Goal: Task Accomplishment & Management: Complete application form

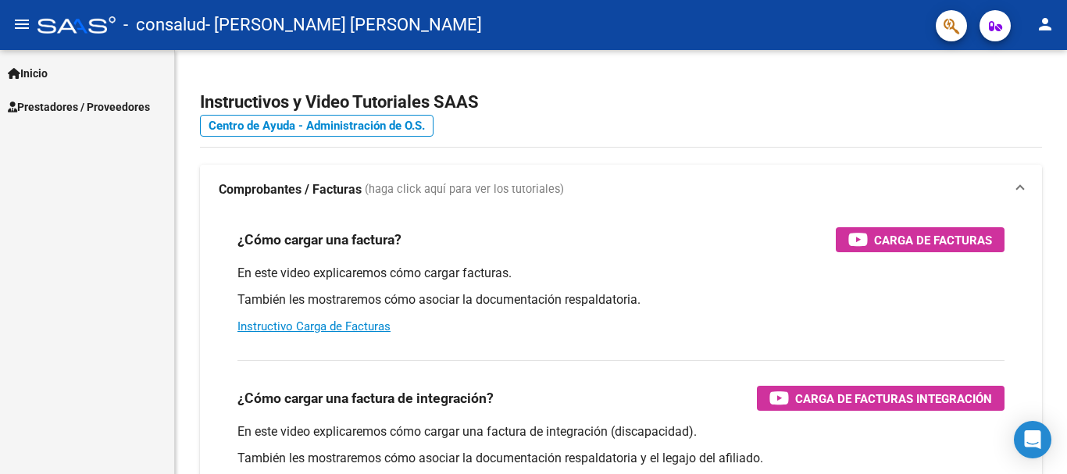
click at [56, 100] on span "Prestadores / Proveedores" at bounding box center [79, 106] width 142 height 17
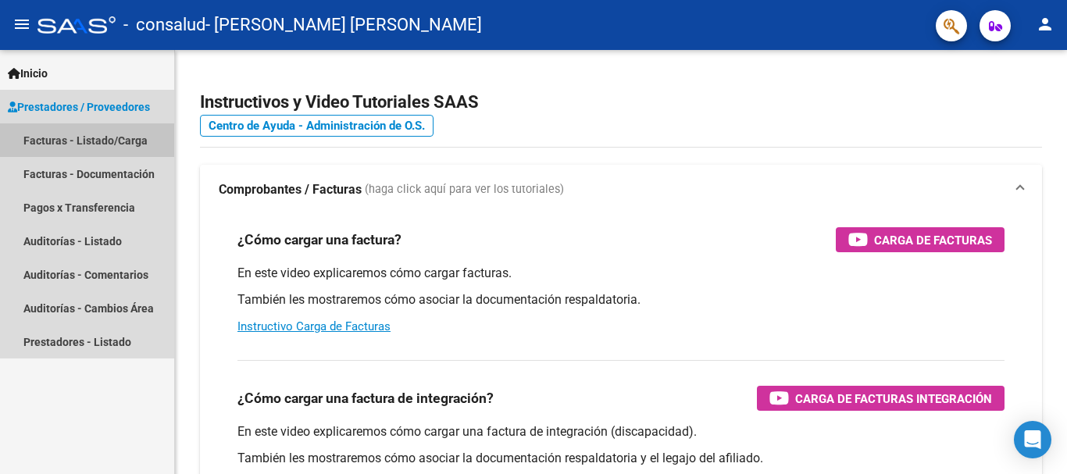
click at [73, 137] on link "Facturas - Listado/Carga" at bounding box center [87, 140] width 174 height 34
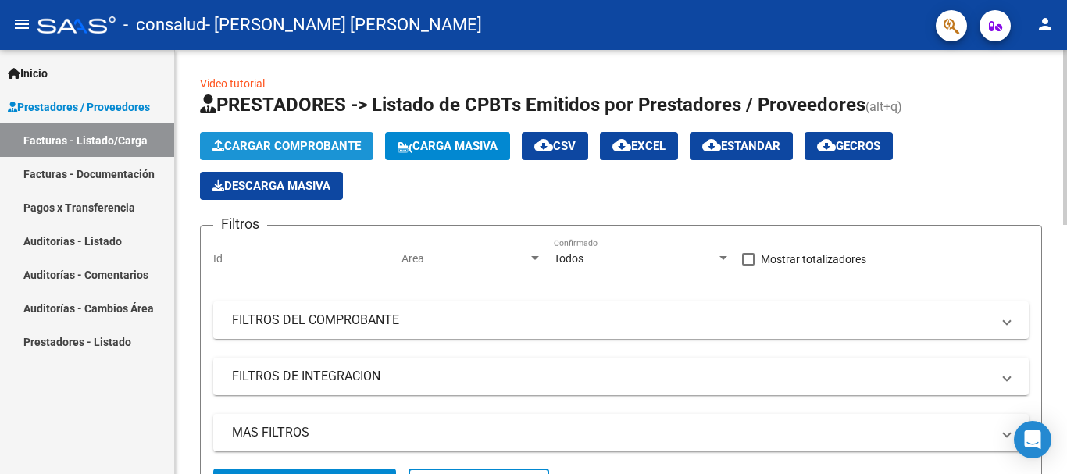
click at [247, 150] on span "Cargar Comprobante" at bounding box center [286, 146] width 148 height 14
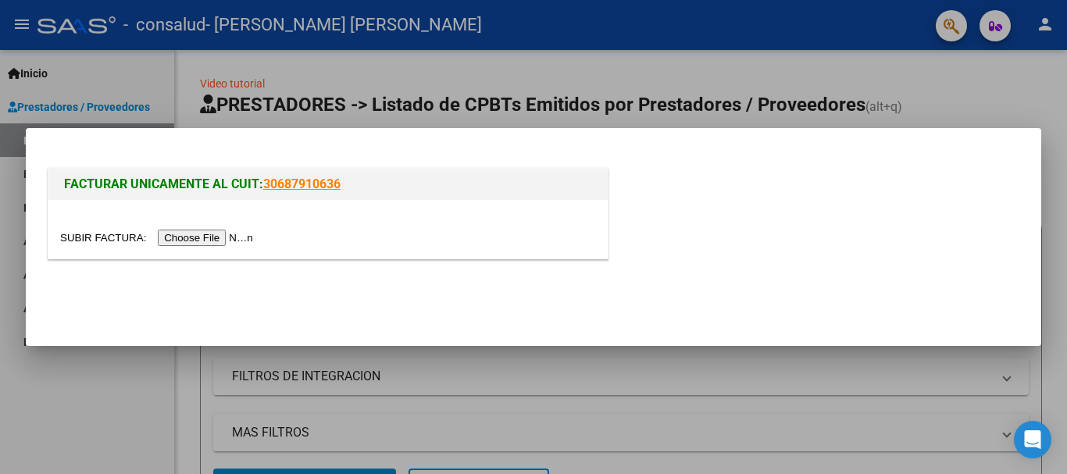
click at [241, 242] on input "file" at bounding box center [159, 238] width 198 height 16
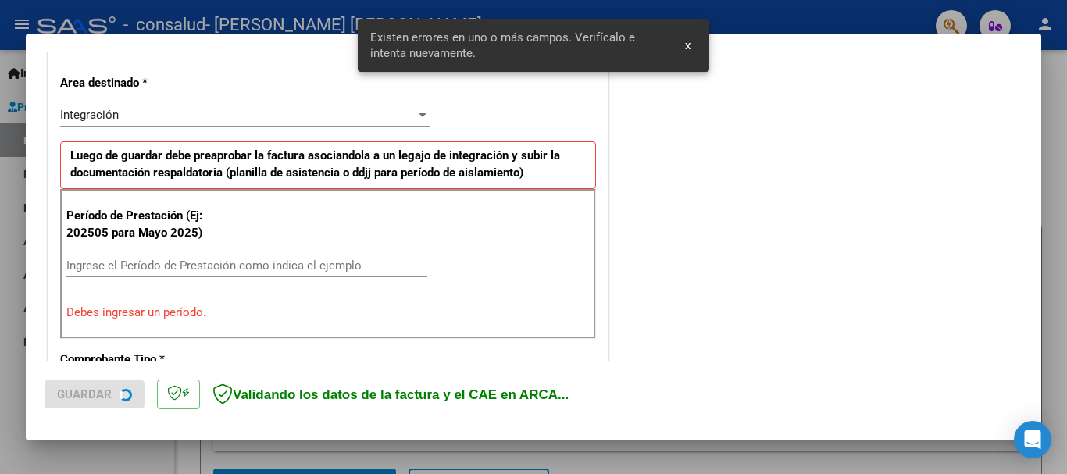
scroll to position [361, 0]
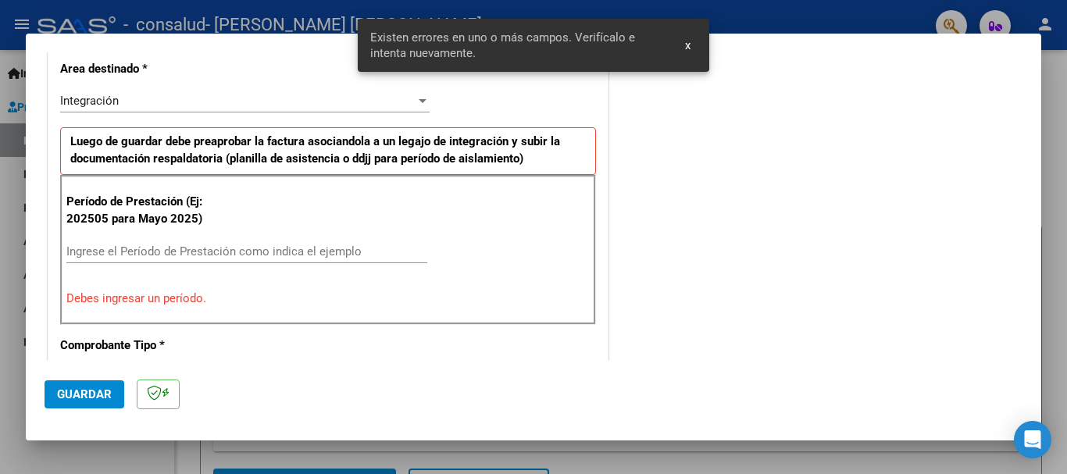
click at [227, 255] on input "Ingrese el Período de Prestación como indica el ejemplo" at bounding box center [246, 251] width 361 height 14
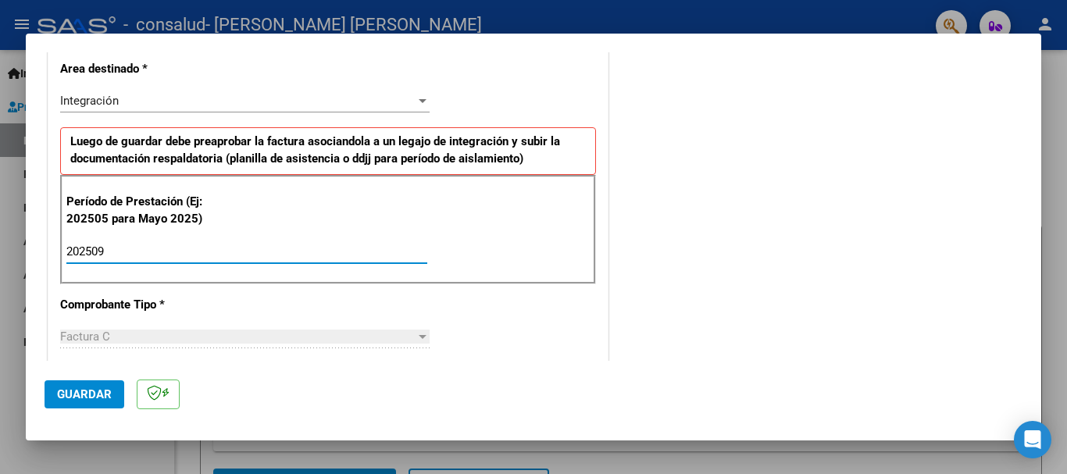
type input "202509"
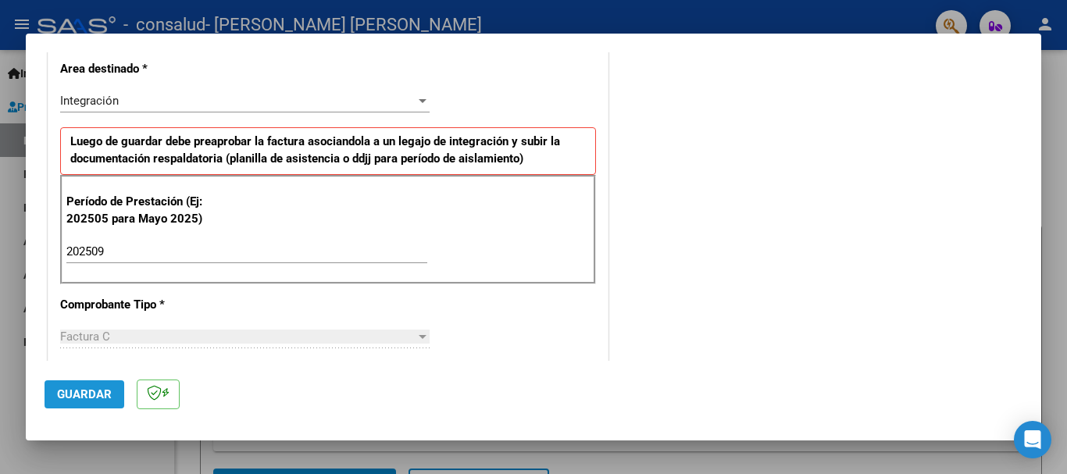
click at [101, 390] on span "Guardar" at bounding box center [84, 394] width 55 height 14
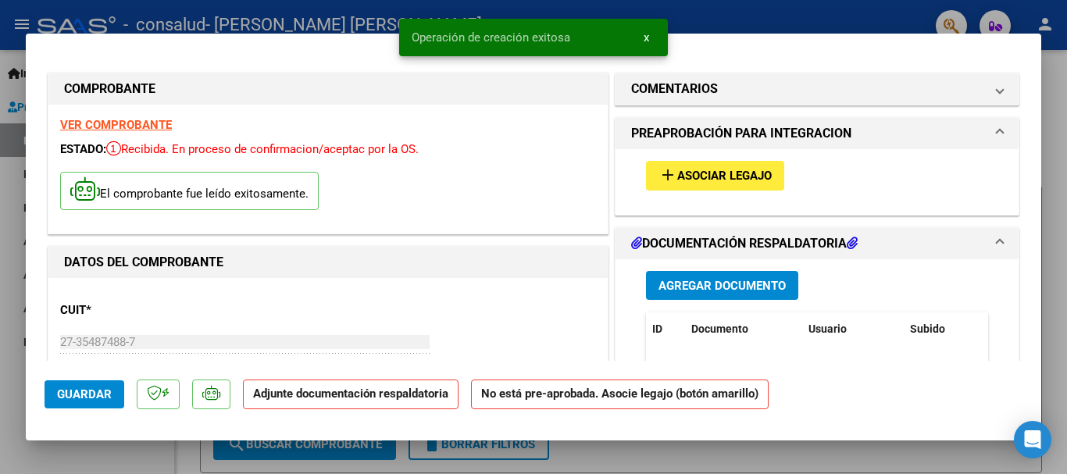
click at [759, 283] on span "Agregar Documento" at bounding box center [721, 286] width 127 height 14
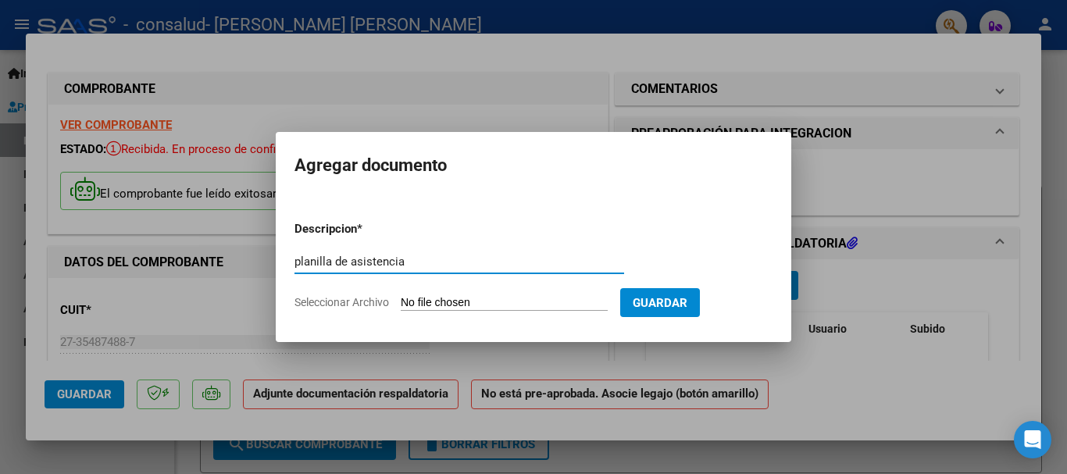
type input "planilla de asistencia"
click at [530, 298] on input "Seleccionar Archivo" at bounding box center [504, 303] width 207 height 15
type input "C:\fakepath\asistencia sep Laionel.pdf"
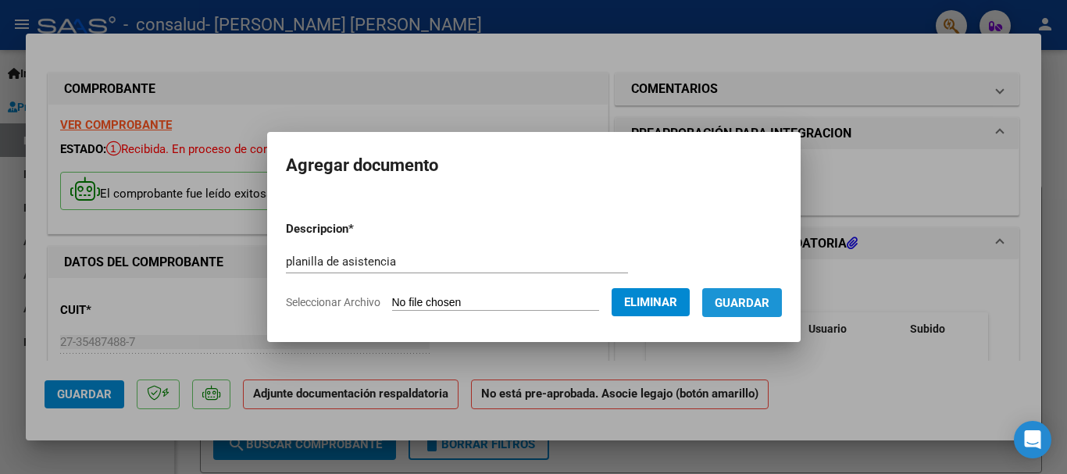
click at [755, 305] on span "Guardar" at bounding box center [742, 303] width 55 height 14
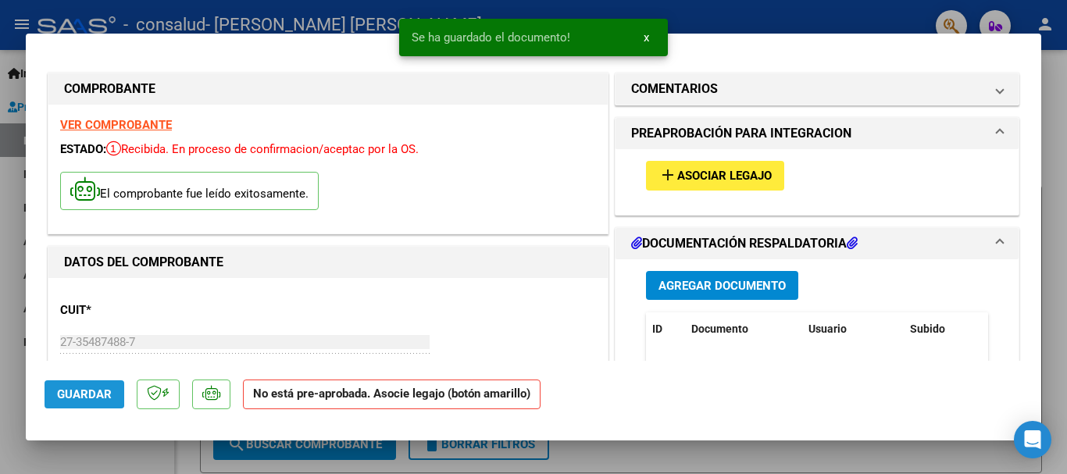
click at [80, 393] on span "Guardar" at bounding box center [84, 394] width 55 height 14
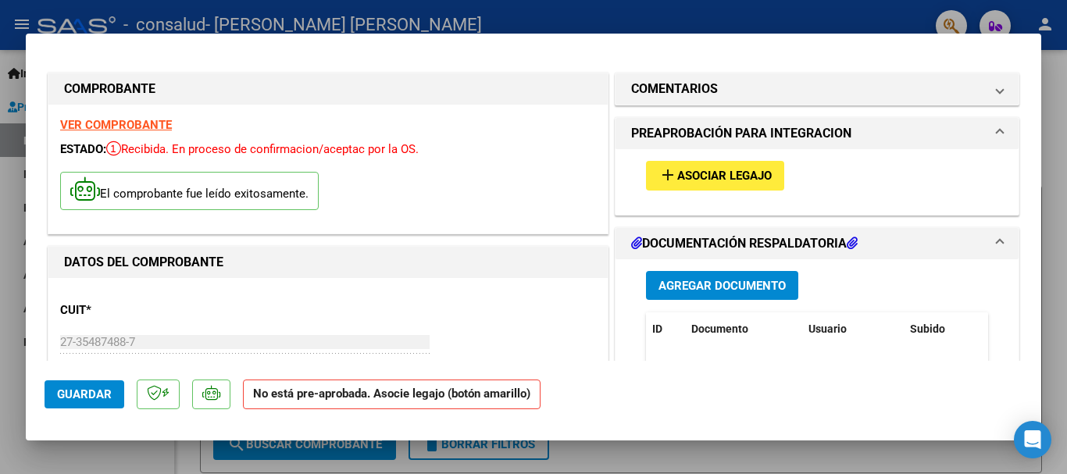
click at [1064, 268] on div at bounding box center [533, 237] width 1067 height 474
type input "$ 0,00"
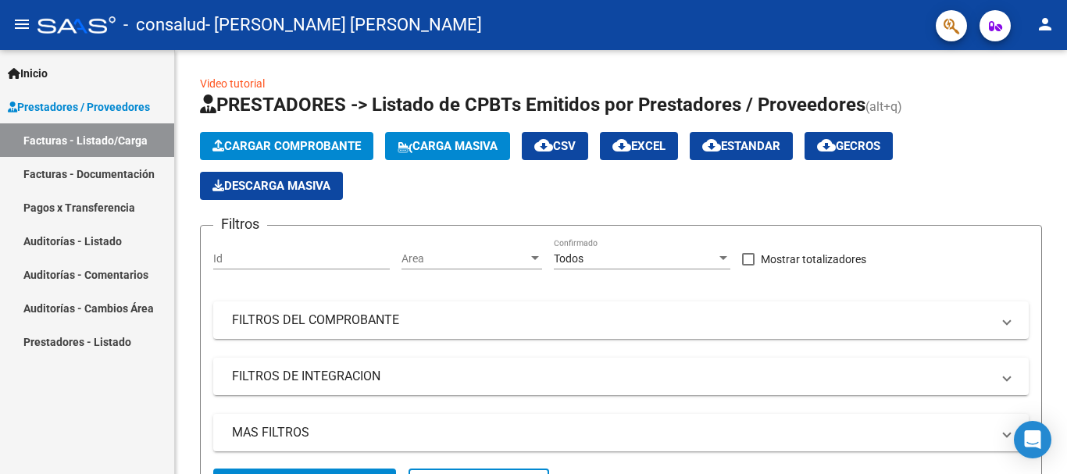
click at [44, 155] on link "Facturas - Listado/Carga" at bounding box center [87, 140] width 174 height 34
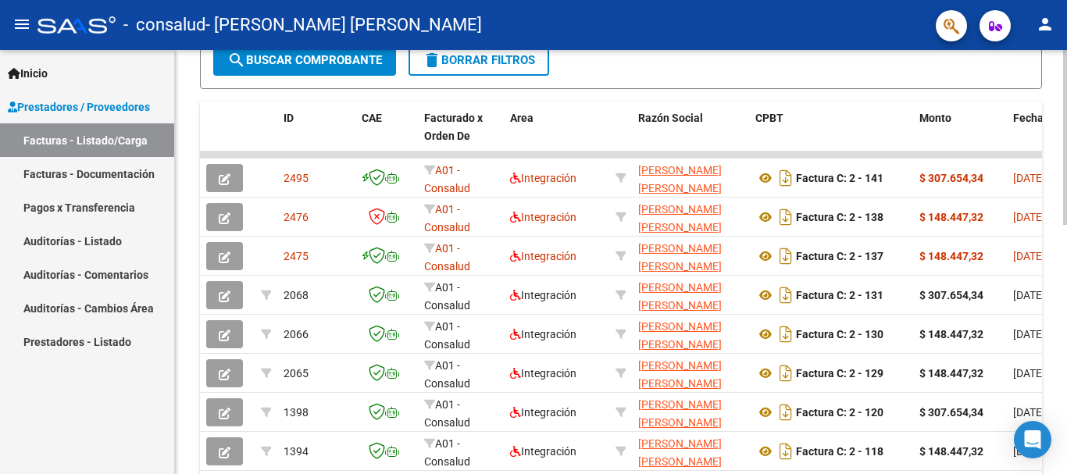
click at [1064, 372] on div at bounding box center [1065, 262] width 4 height 424
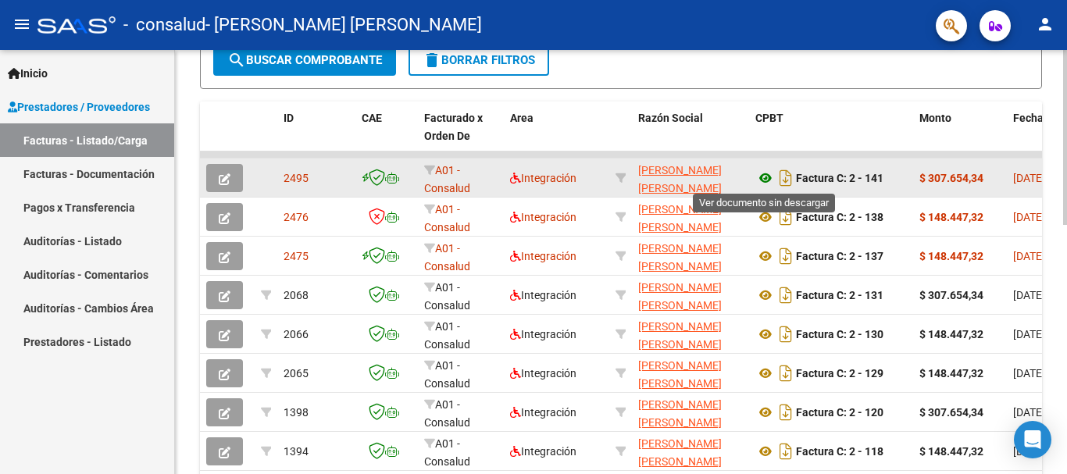
click at [768, 175] on icon at bounding box center [765, 178] width 20 height 19
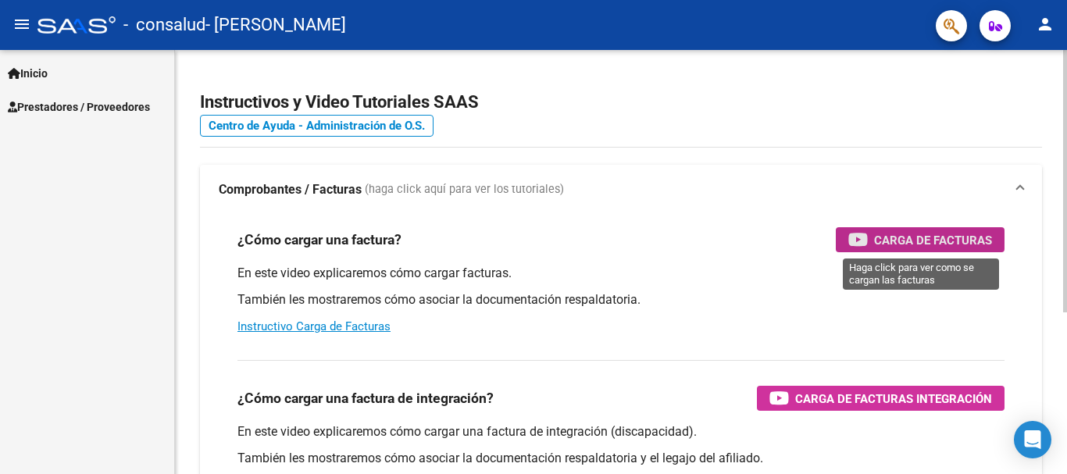
click at [841, 237] on button "Carga de Facturas" at bounding box center [920, 239] width 169 height 25
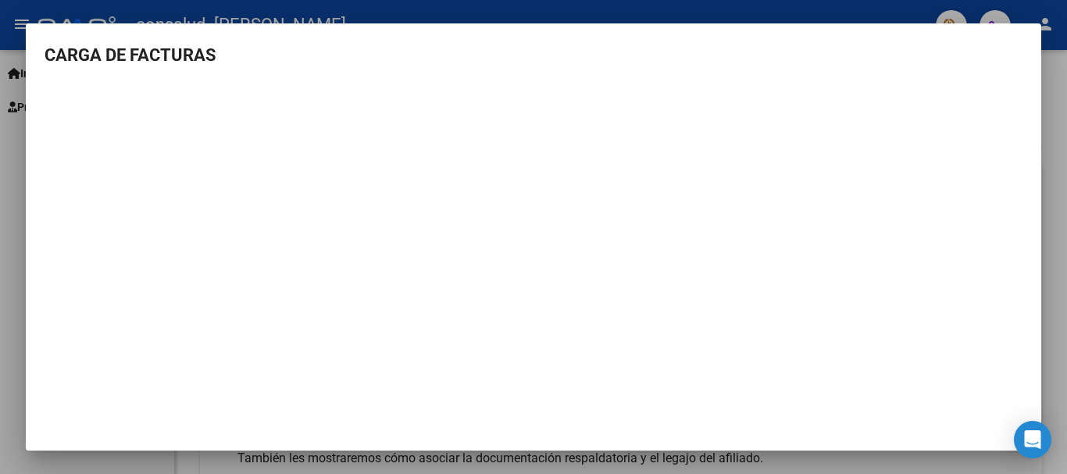
click at [1051, 95] on div at bounding box center [533, 237] width 1067 height 474
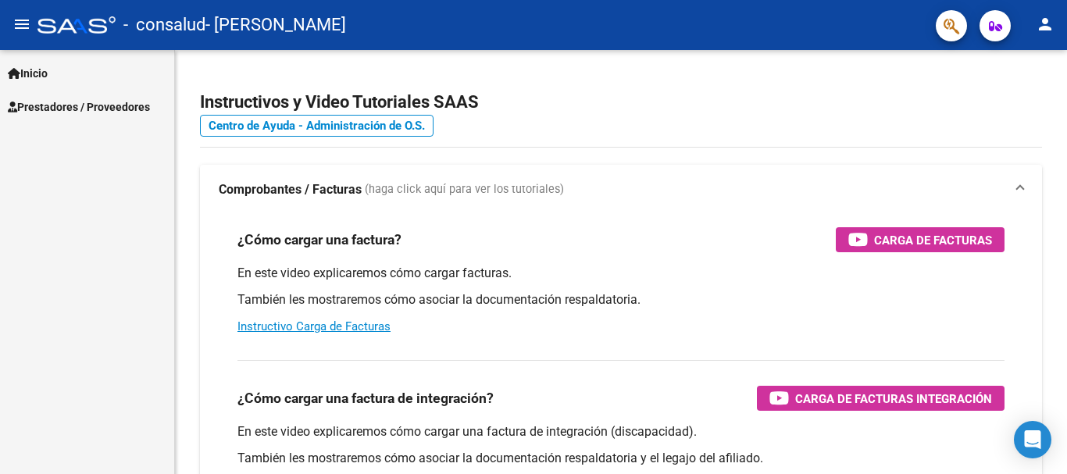
click at [1051, 95] on div "Instructivos y Video Tutoriales SAAS Centro de Ayuda - Administración de O.S. C…" at bounding box center [621, 392] width 892 height 685
click at [102, 105] on span "Prestadores / Proveedores" at bounding box center [79, 106] width 142 height 17
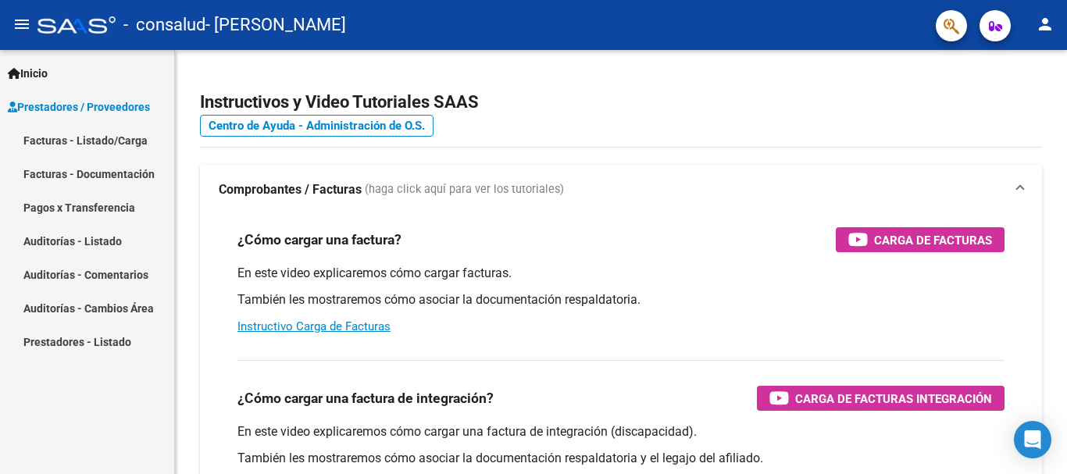
click at [99, 138] on link "Facturas - Listado/Carga" at bounding box center [87, 140] width 174 height 34
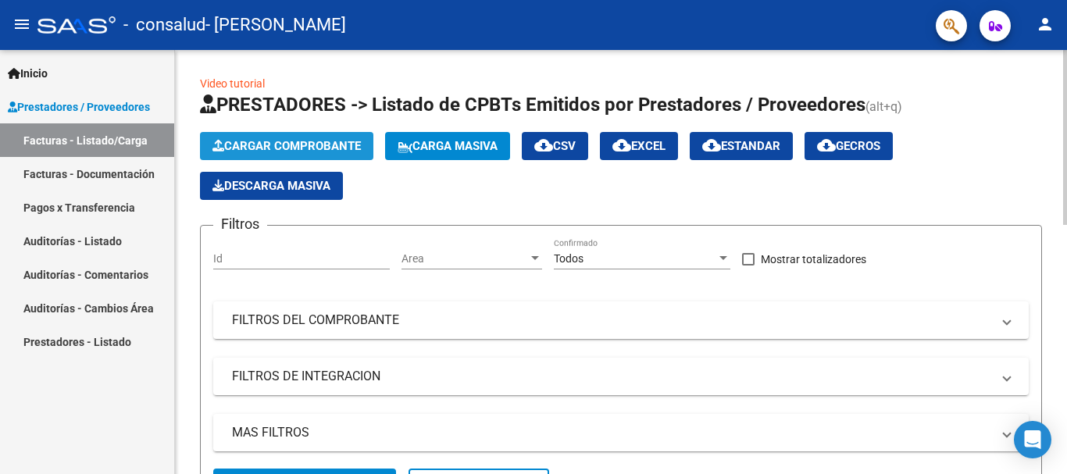
click at [259, 138] on button "Cargar Comprobante" at bounding box center [286, 146] width 173 height 28
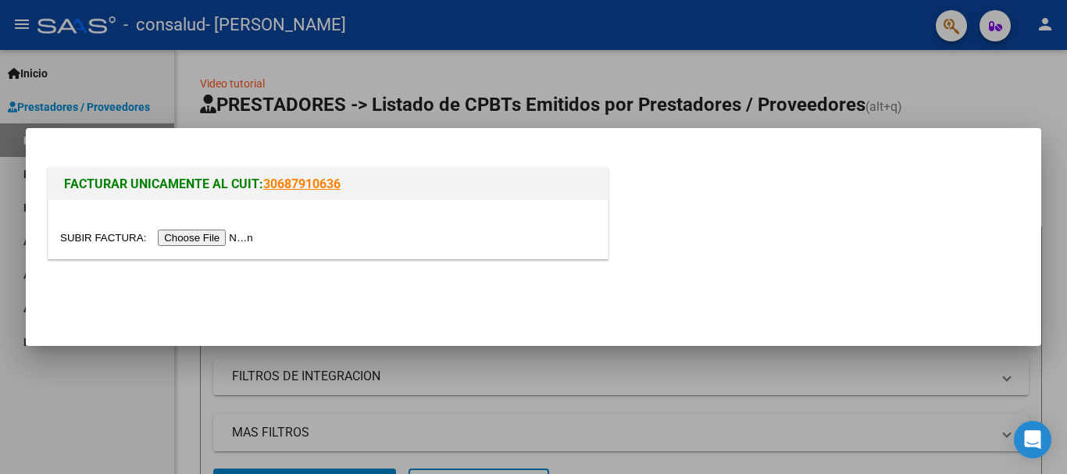
click at [237, 233] on input "file" at bounding box center [159, 238] width 198 height 16
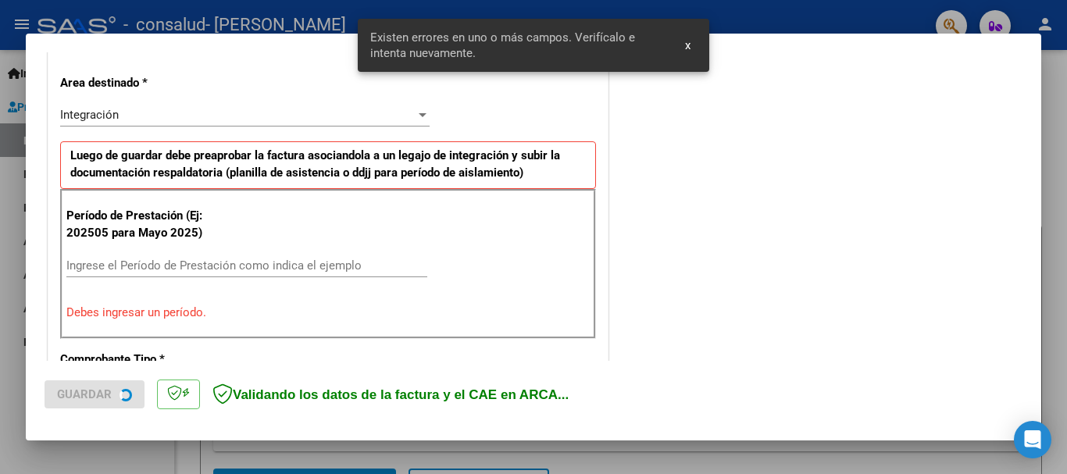
scroll to position [361, 0]
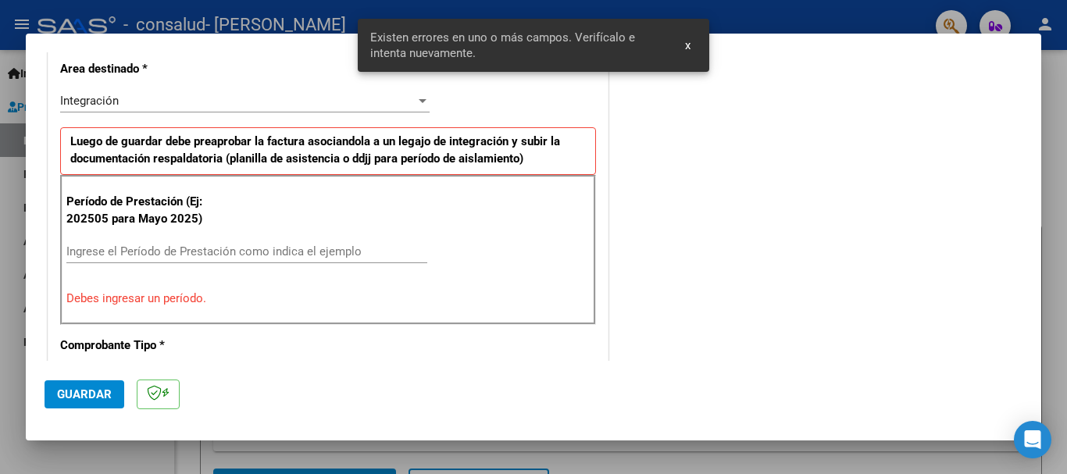
click at [267, 243] on div "Ingrese el Período de Prestación como indica el ejemplo" at bounding box center [246, 251] width 361 height 23
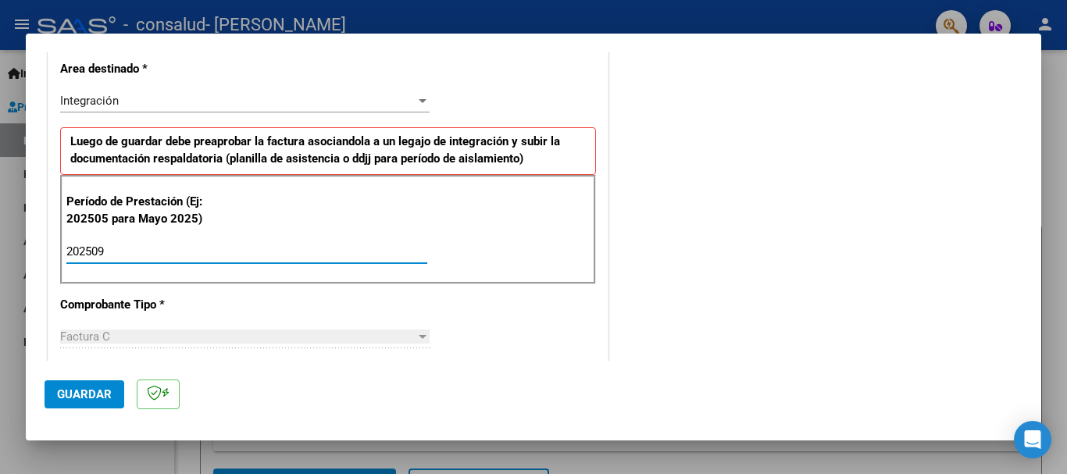
type input "202509"
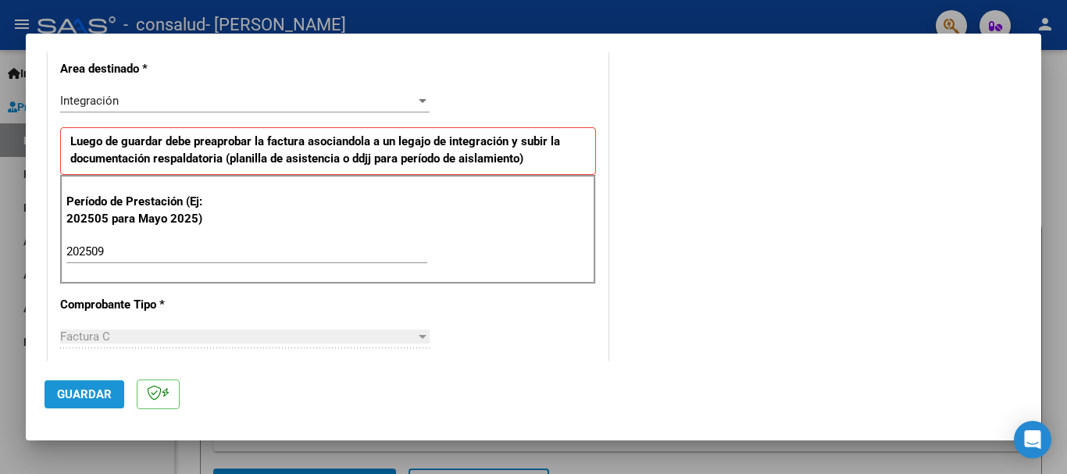
click at [112, 387] on button "Guardar" at bounding box center [85, 394] width 80 height 28
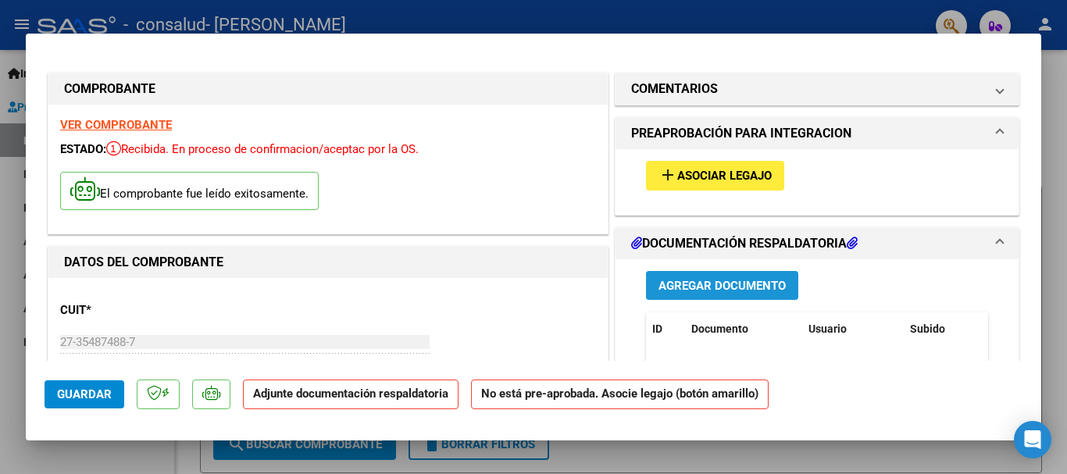
click at [722, 284] on span "Agregar Documento" at bounding box center [721, 286] width 127 height 14
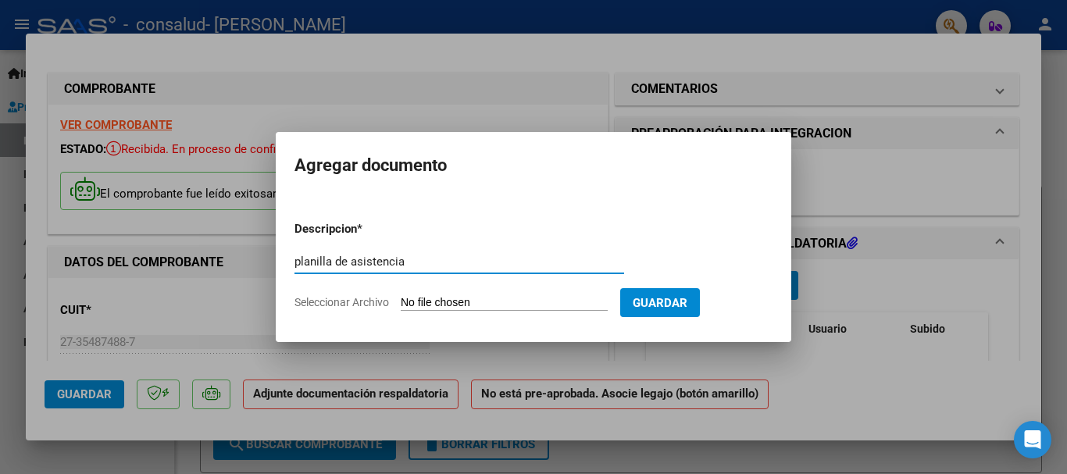
type input "planilla de asistencia"
click at [481, 304] on input "Seleccionar Archivo" at bounding box center [504, 303] width 207 height 15
type input "C:\fakepath\asistencia septiembre nahiara.pdf"
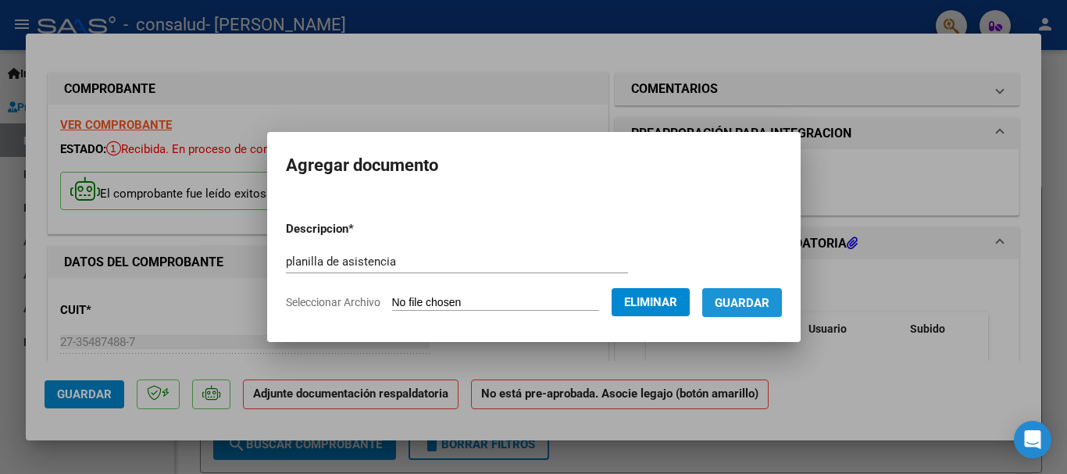
click at [747, 298] on span "Guardar" at bounding box center [742, 303] width 55 height 14
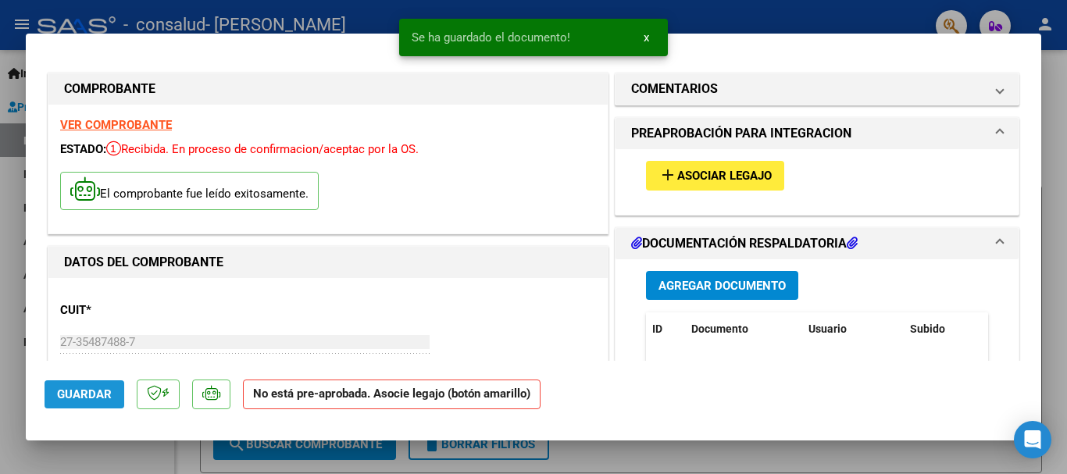
click at [97, 390] on span "Guardar" at bounding box center [84, 394] width 55 height 14
click at [1066, 105] on div at bounding box center [533, 237] width 1067 height 474
type input "$ 0,00"
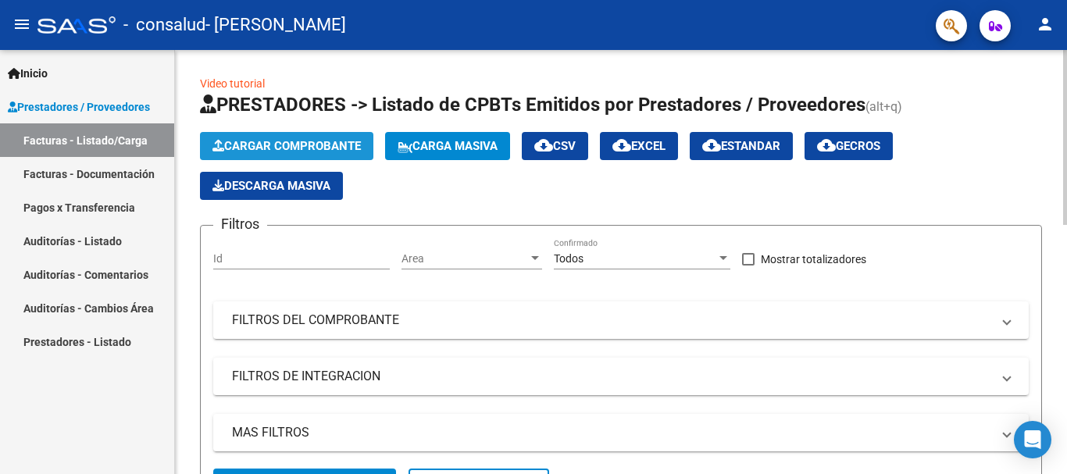
click at [336, 137] on button "Cargar Comprobante" at bounding box center [286, 146] width 173 height 28
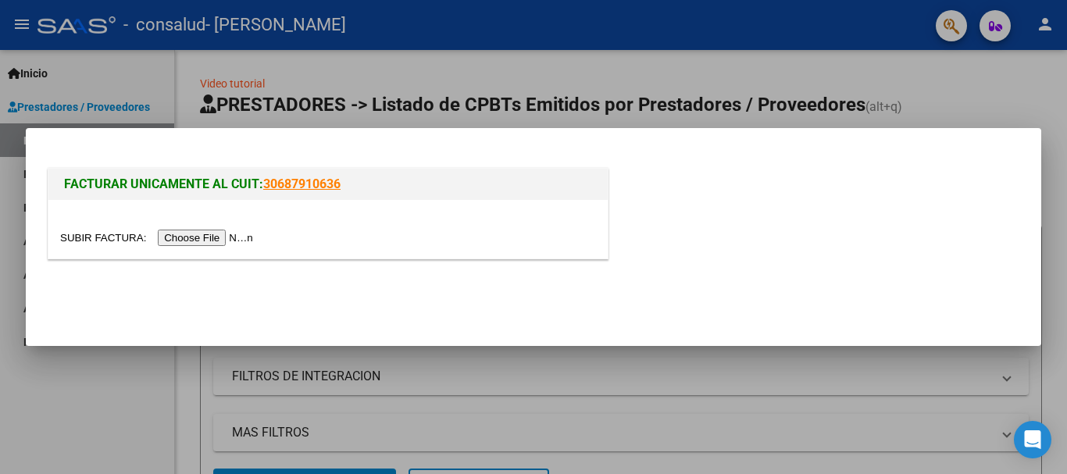
click at [241, 234] on input "file" at bounding box center [159, 238] width 198 height 16
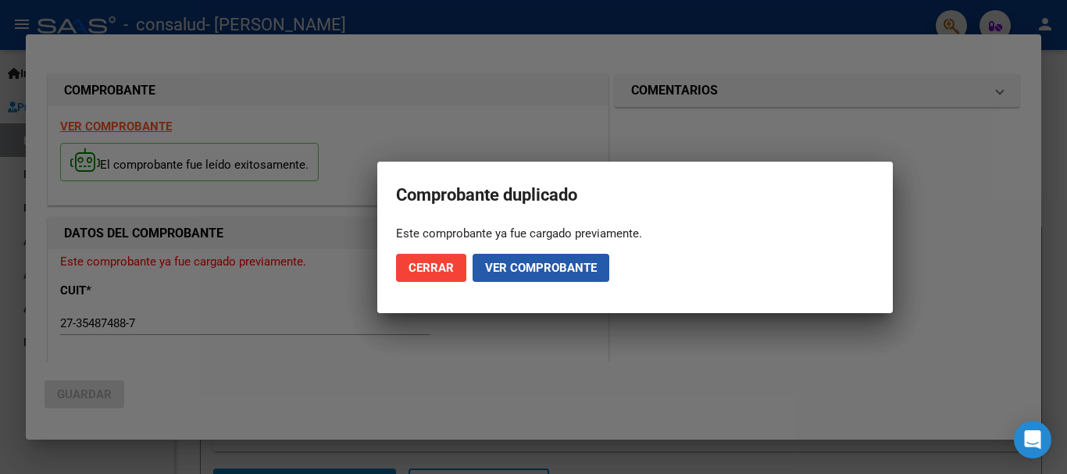
click at [513, 262] on span "Ver comprobante" at bounding box center [541, 268] width 112 height 14
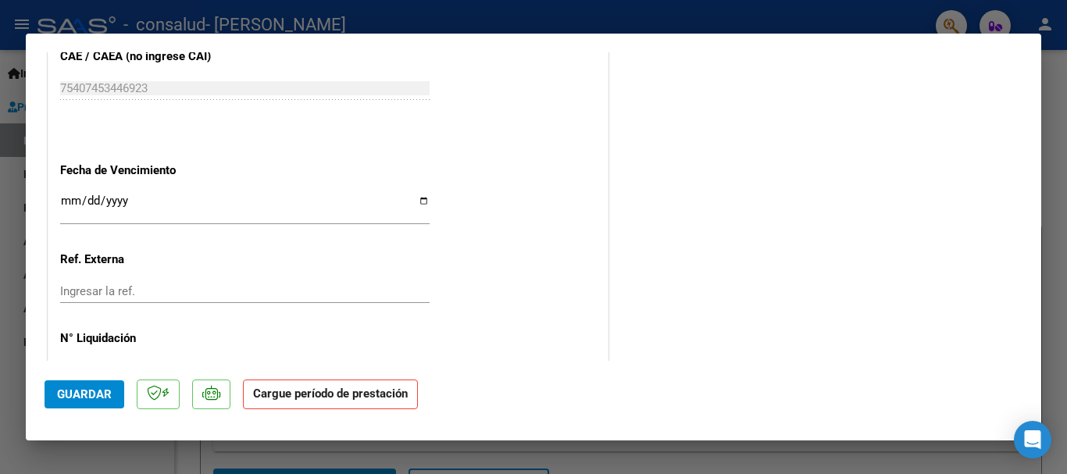
scroll to position [1032, 0]
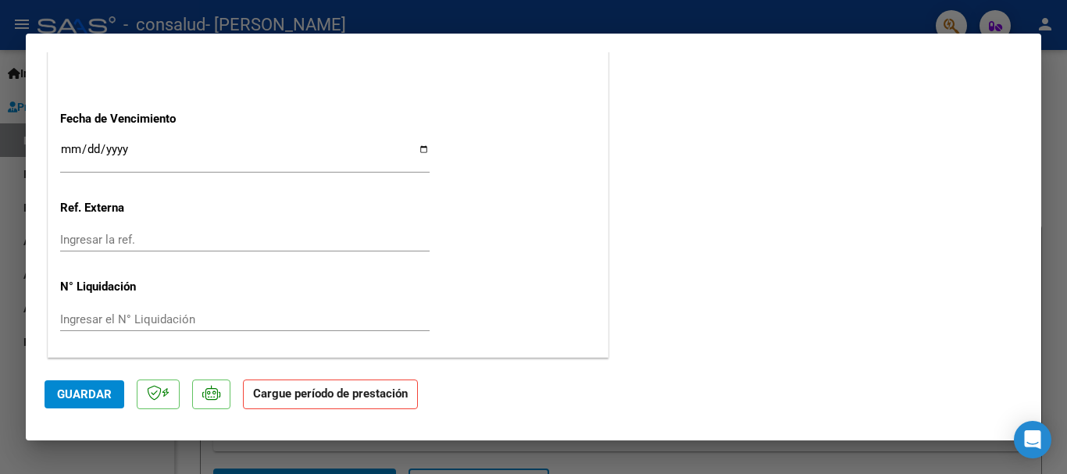
click at [1051, 117] on div at bounding box center [533, 237] width 1067 height 474
type input "$ 0,00"
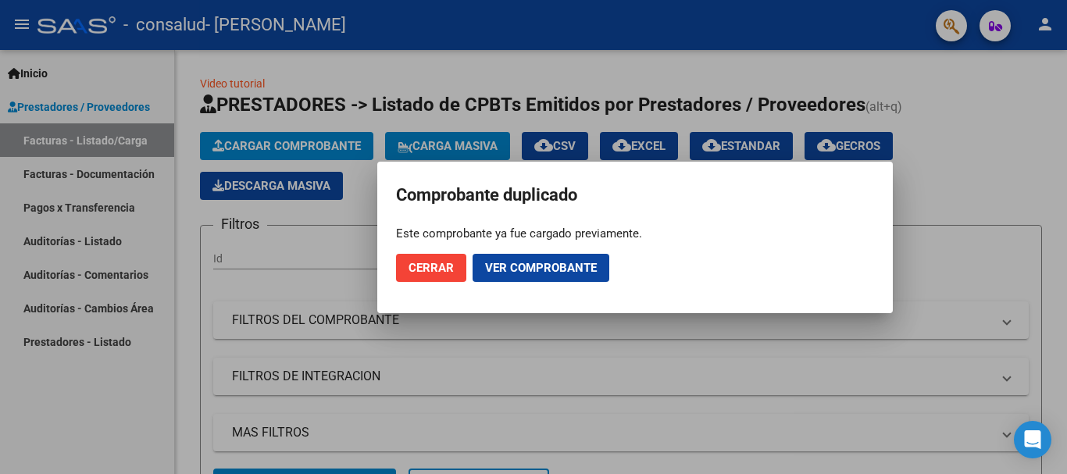
click at [1051, 117] on div at bounding box center [533, 237] width 1067 height 474
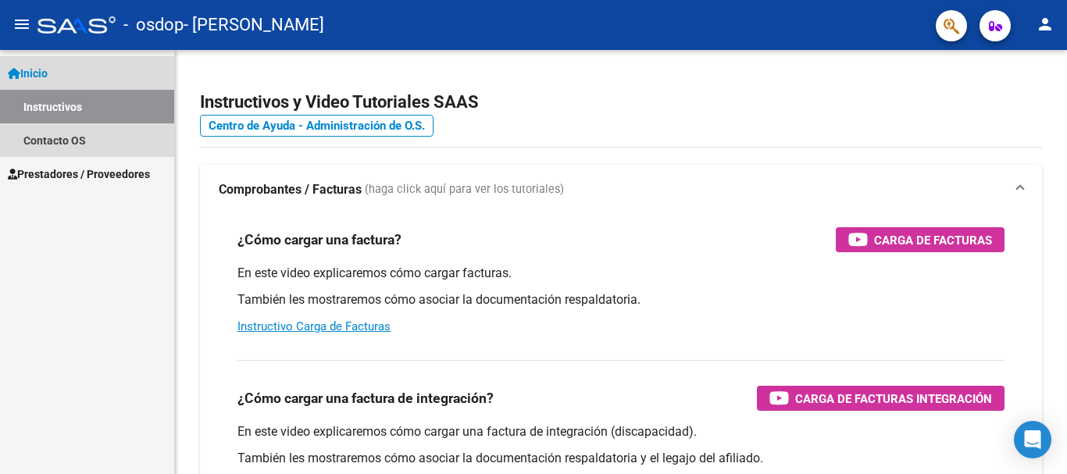
click at [63, 84] on link "Inicio" at bounding box center [87, 73] width 174 height 34
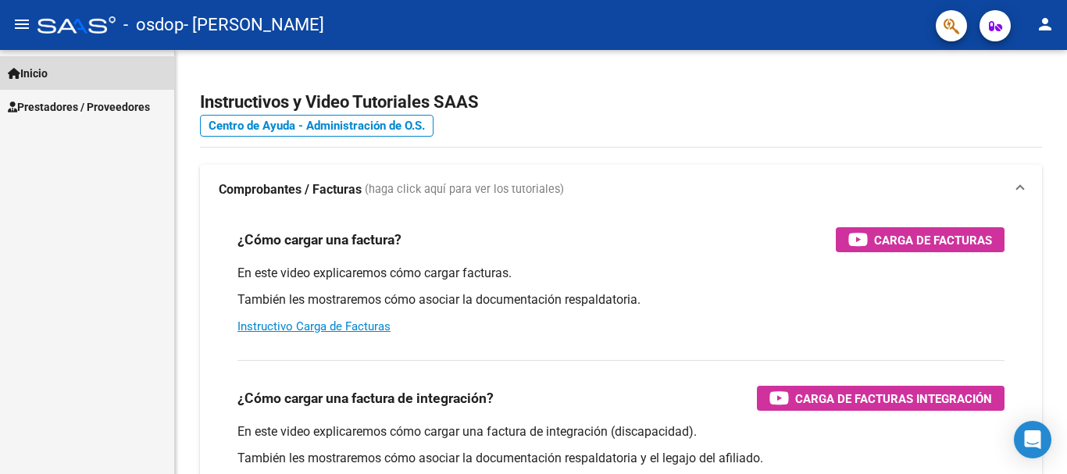
click at [63, 84] on link "Inicio" at bounding box center [87, 73] width 174 height 34
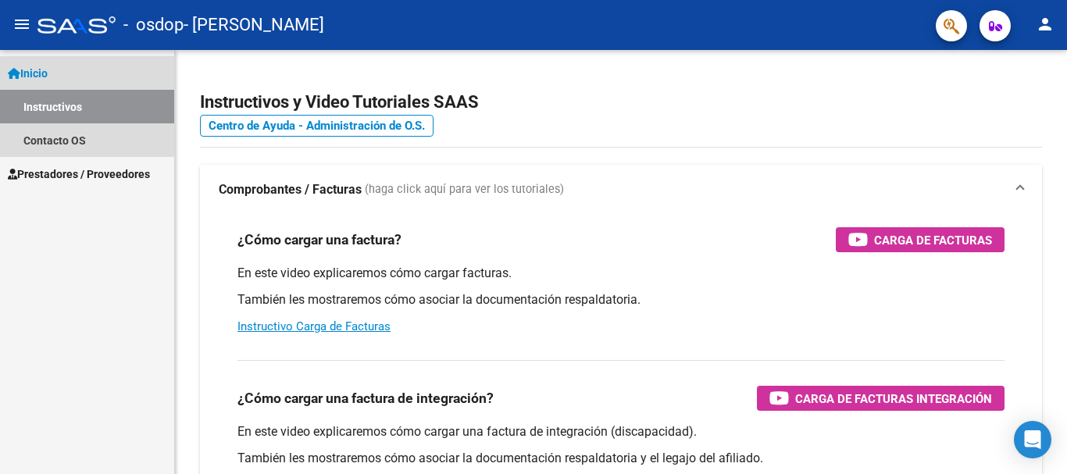
click at [55, 68] on link "Inicio" at bounding box center [87, 73] width 174 height 34
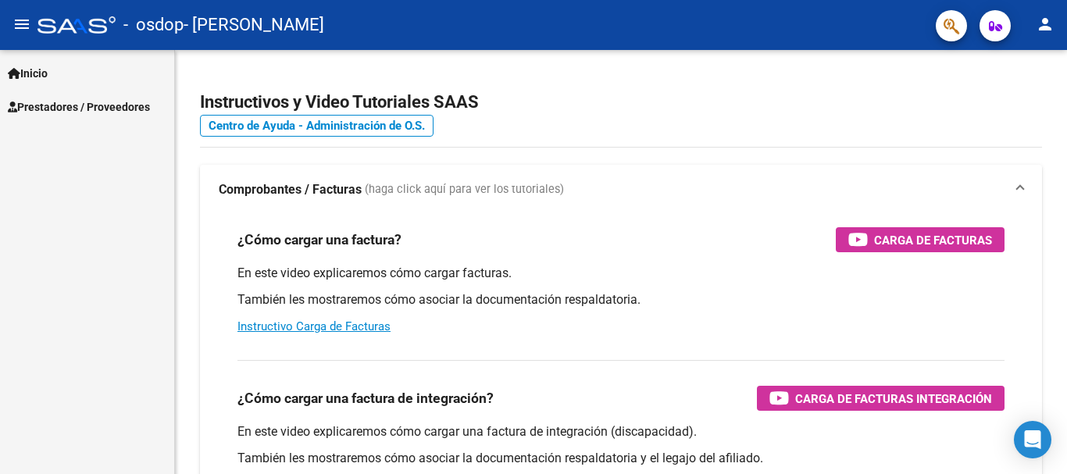
click at [70, 93] on link "Prestadores / Proveedores" at bounding box center [87, 107] width 174 height 34
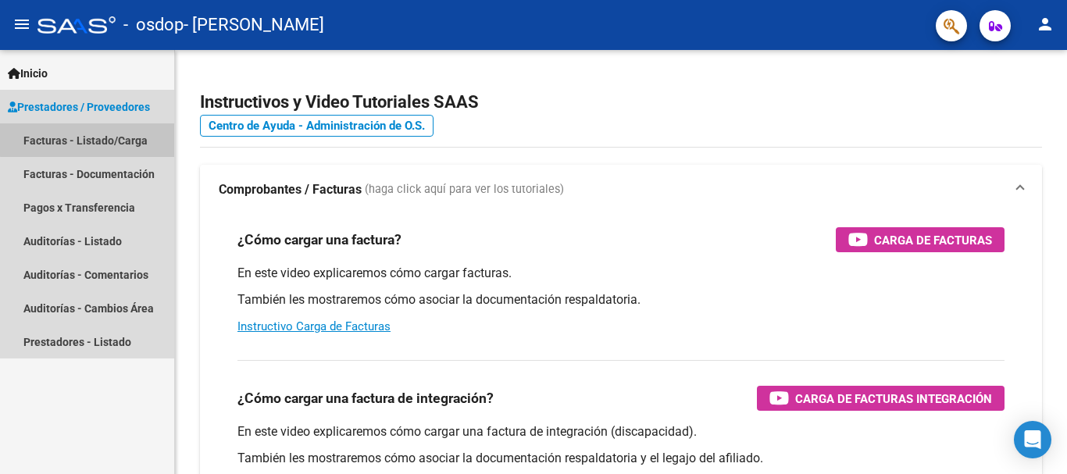
click at [89, 133] on link "Facturas - Listado/Carga" at bounding box center [87, 140] width 174 height 34
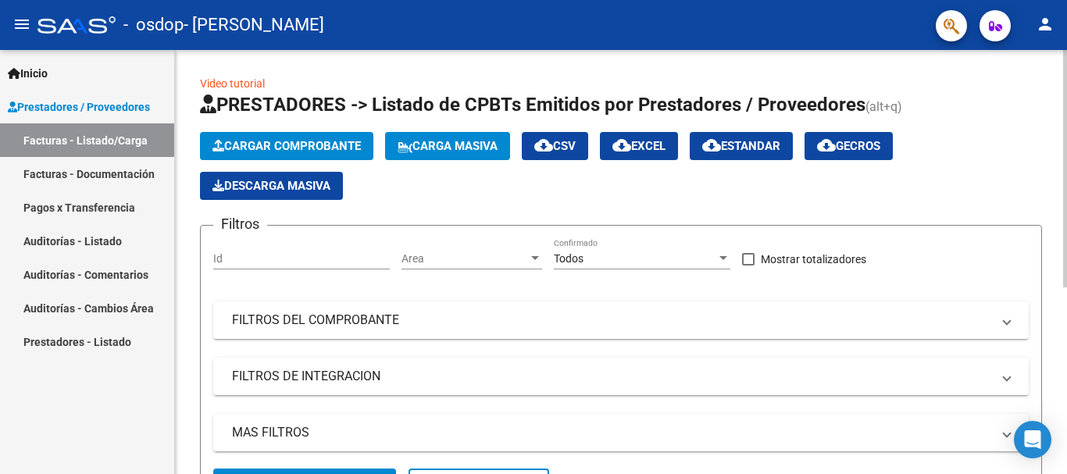
scroll to position [333, 0]
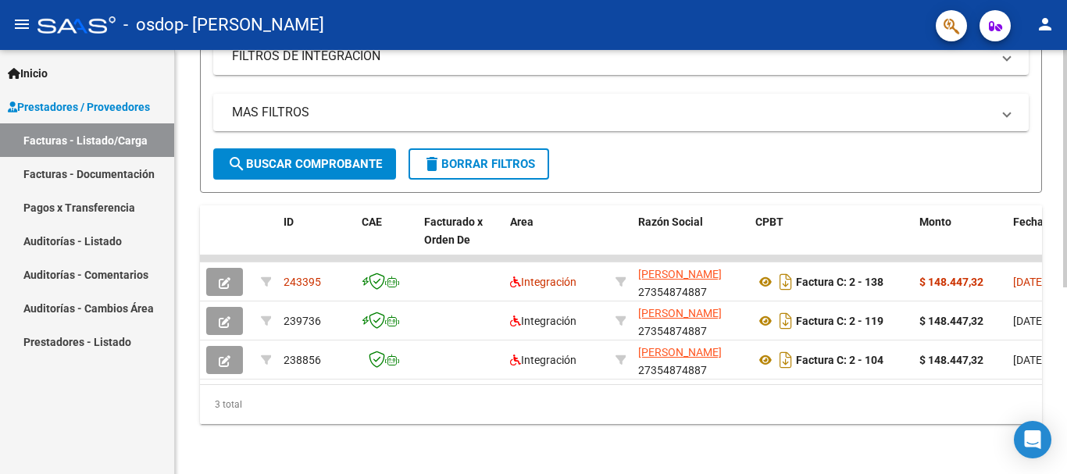
click at [1054, 349] on div at bounding box center [1065, 262] width 4 height 424
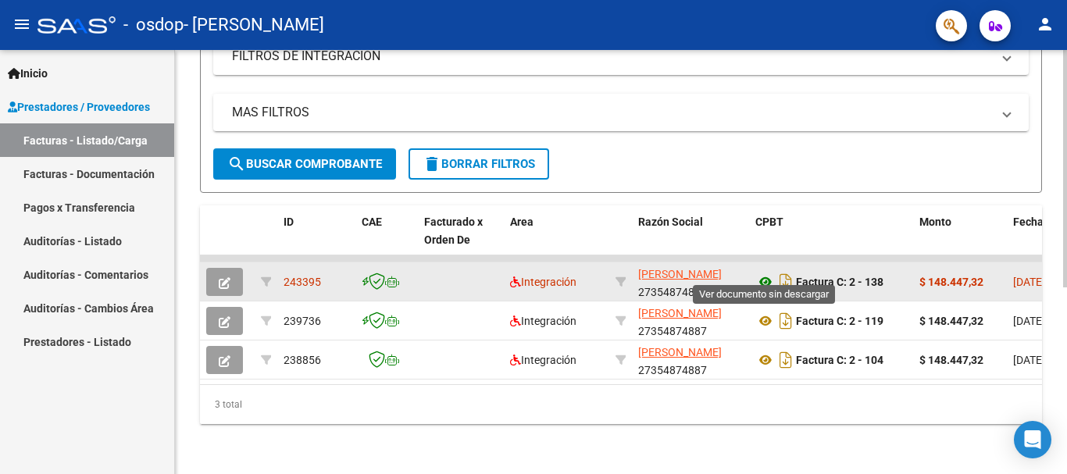
click at [770, 273] on icon at bounding box center [765, 282] width 20 height 19
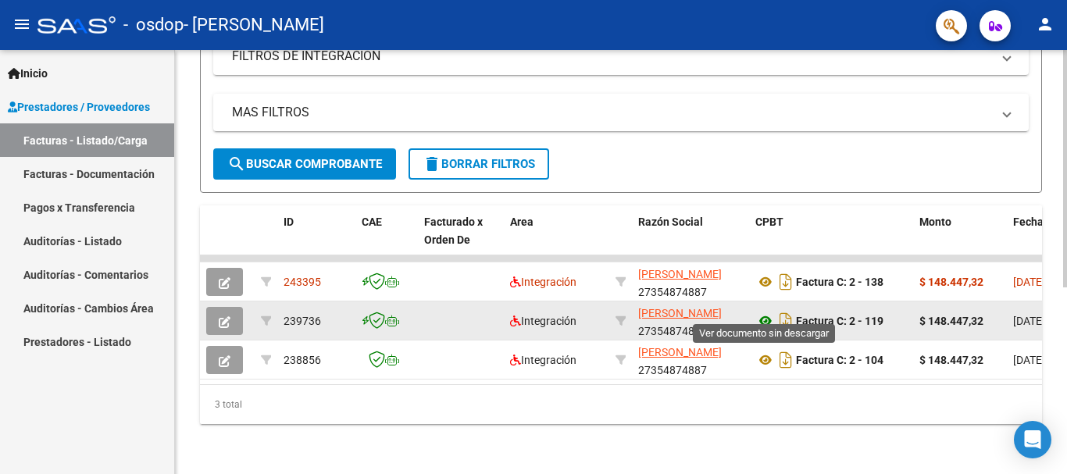
click at [763, 312] on icon at bounding box center [765, 321] width 20 height 19
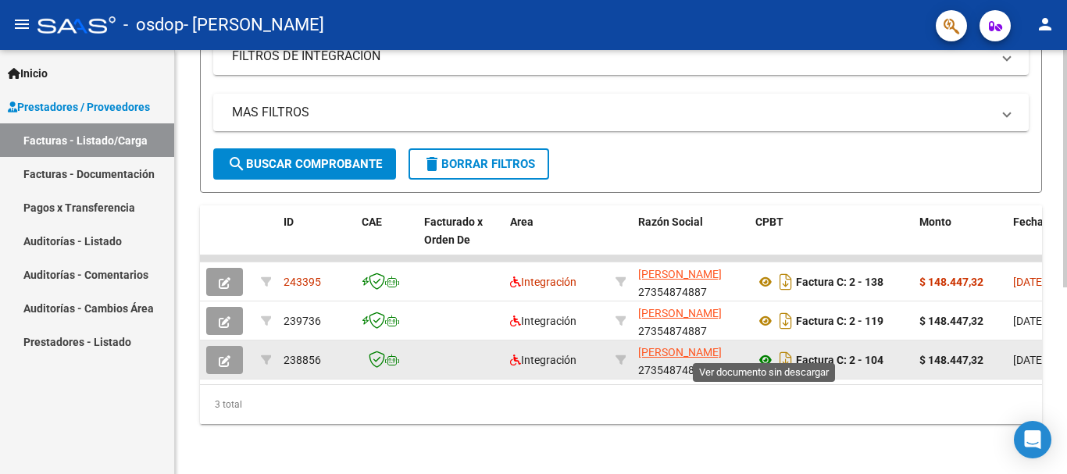
click at [761, 351] on icon at bounding box center [765, 360] width 20 height 19
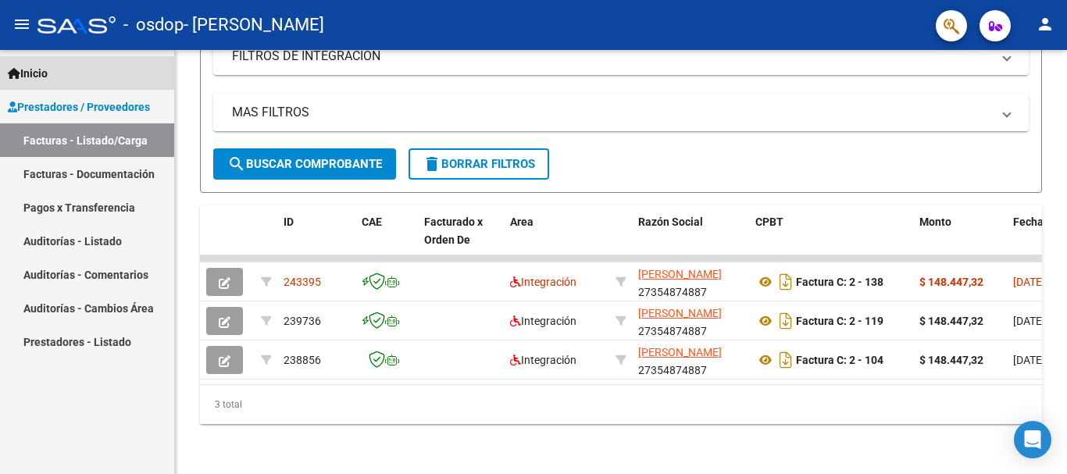
click at [38, 69] on span "Inicio" at bounding box center [28, 73] width 40 height 17
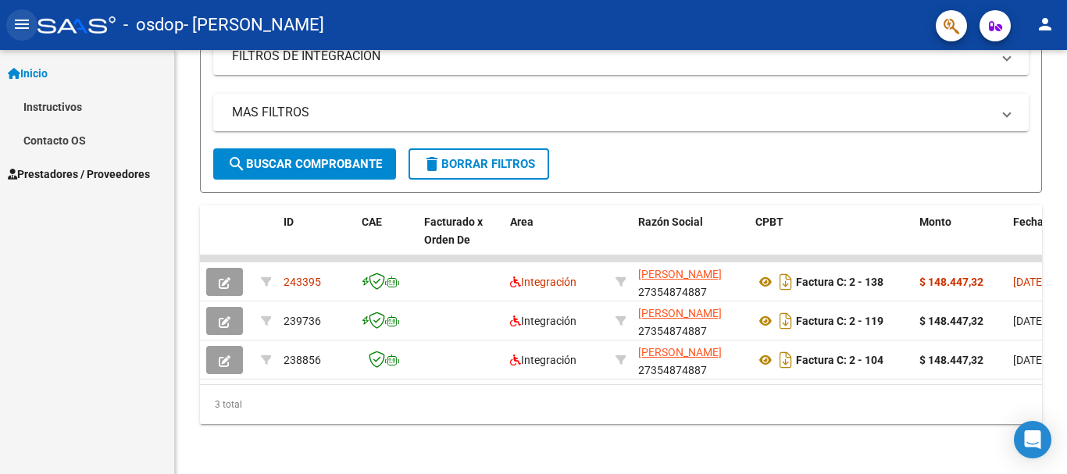
click at [23, 34] on mat-icon "menu" at bounding box center [21, 24] width 19 height 19
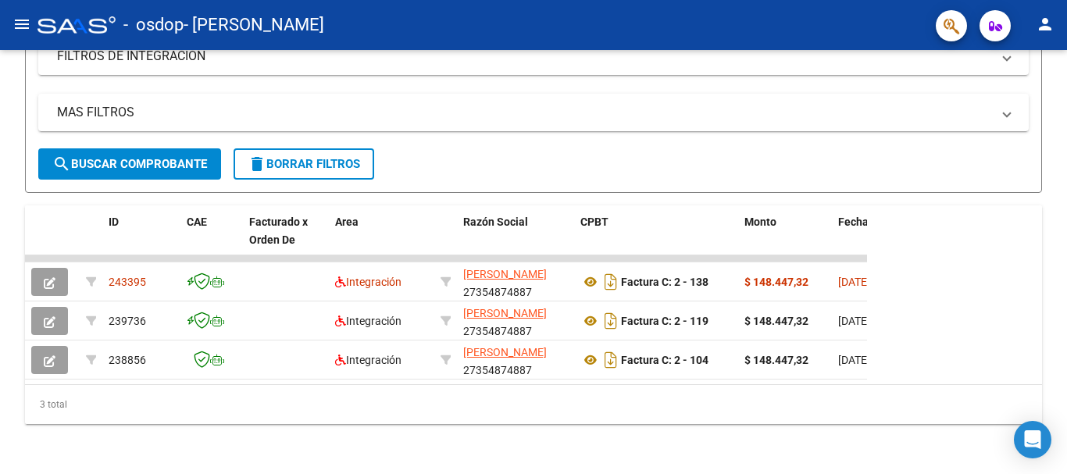
scroll to position [293, 0]
click at [1041, 33] on mat-icon "person" at bounding box center [1045, 24] width 19 height 19
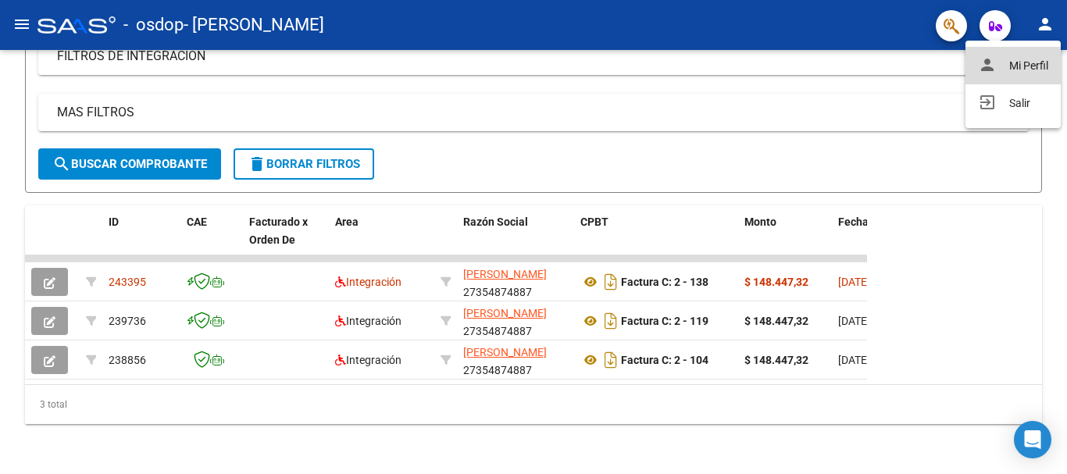
click at [1020, 62] on button "person Mi Perfil" at bounding box center [1012, 65] width 95 height 37
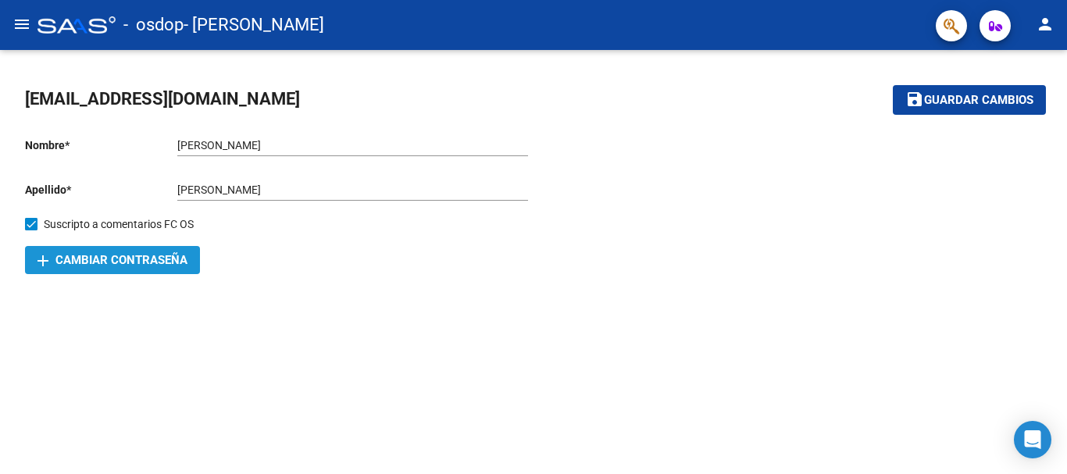
click at [183, 254] on span "add Cambiar Contraseña" at bounding box center [112, 260] width 150 height 14
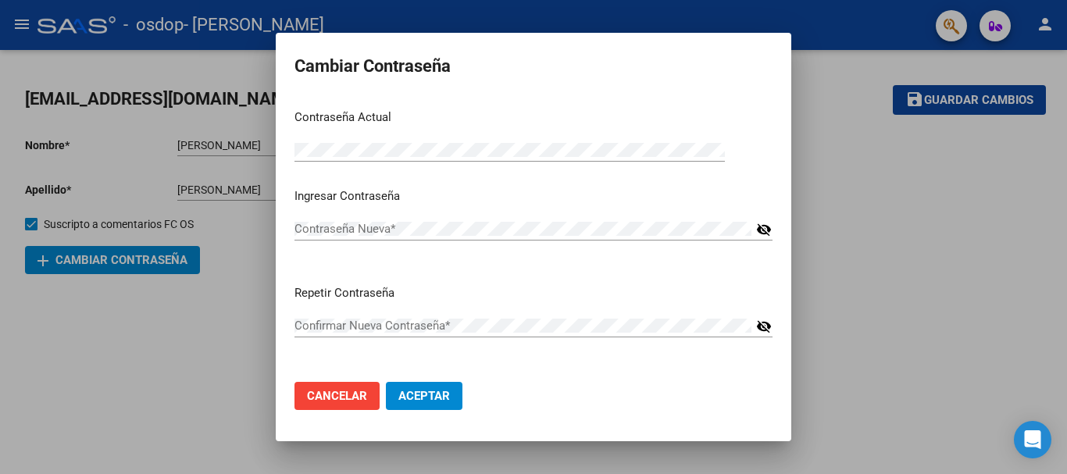
click at [329, 240] on div "Contraseña Nueva *" at bounding box center [522, 228] width 457 height 23
click at [512, 255] on div "Contraseña Nueva * visibility_off" at bounding box center [533, 236] width 478 height 38
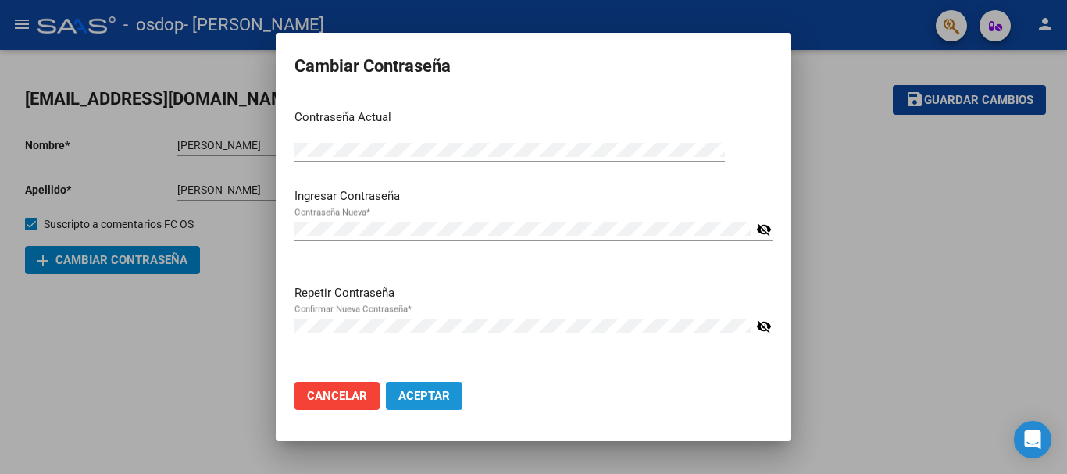
click at [434, 401] on span "Aceptar" at bounding box center [424, 396] width 52 height 14
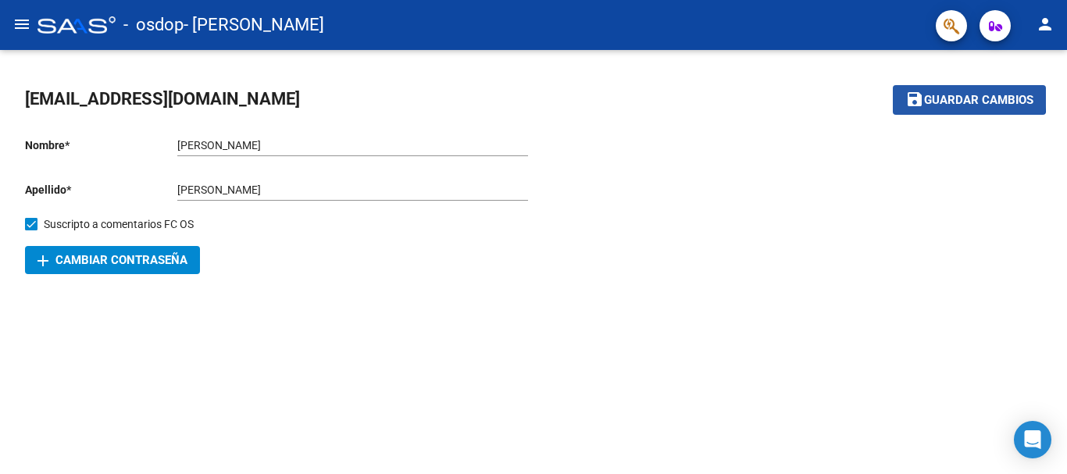
click at [947, 94] on span "Guardar cambios" at bounding box center [978, 101] width 109 height 14
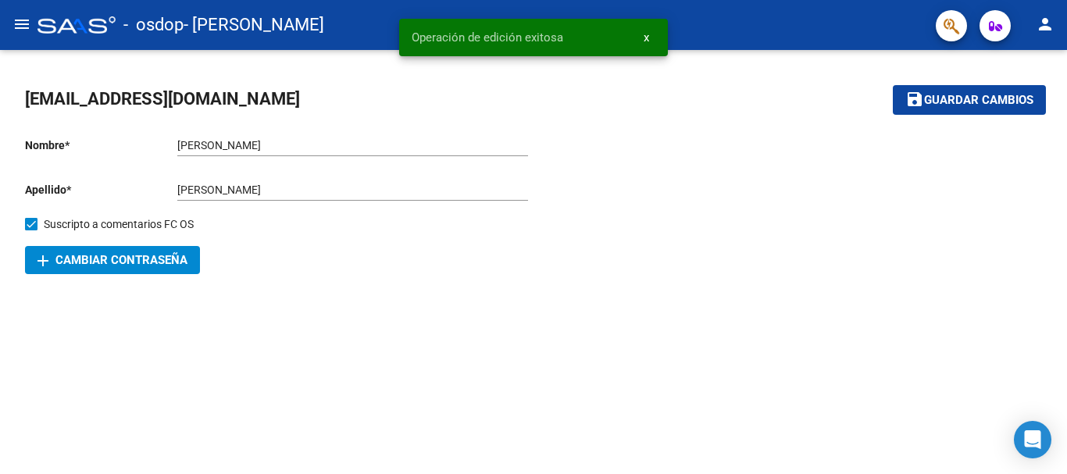
click at [768, 180] on div at bounding box center [787, 199] width 508 height 149
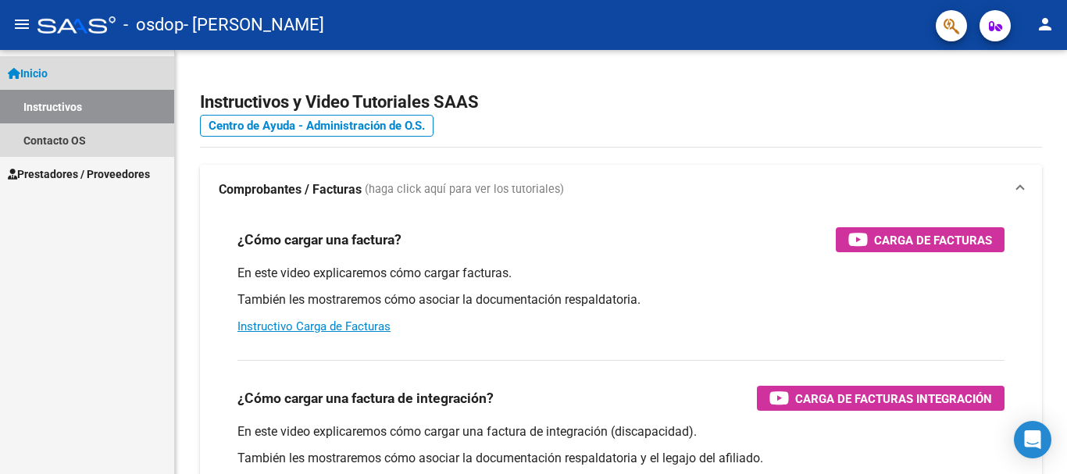
click at [62, 79] on link "Inicio" at bounding box center [87, 73] width 174 height 34
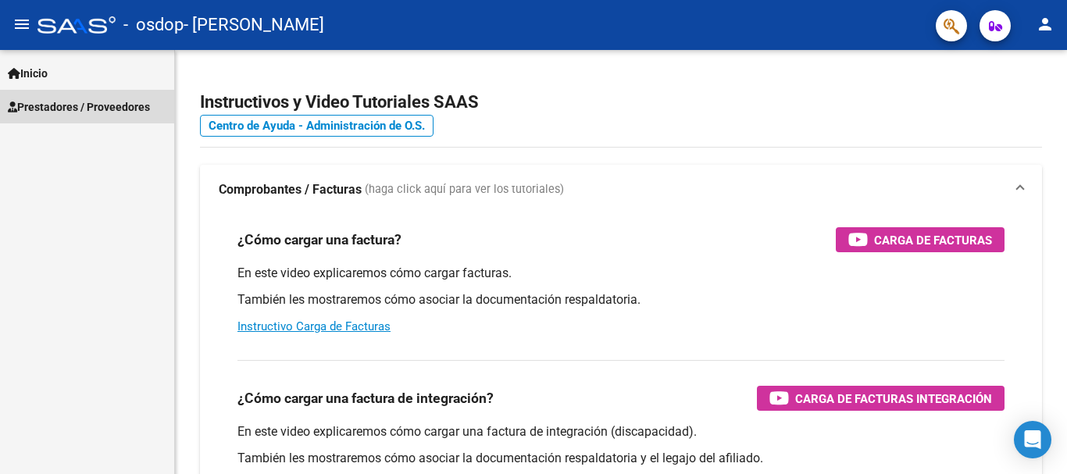
click at [80, 106] on span "Prestadores / Proveedores" at bounding box center [79, 106] width 142 height 17
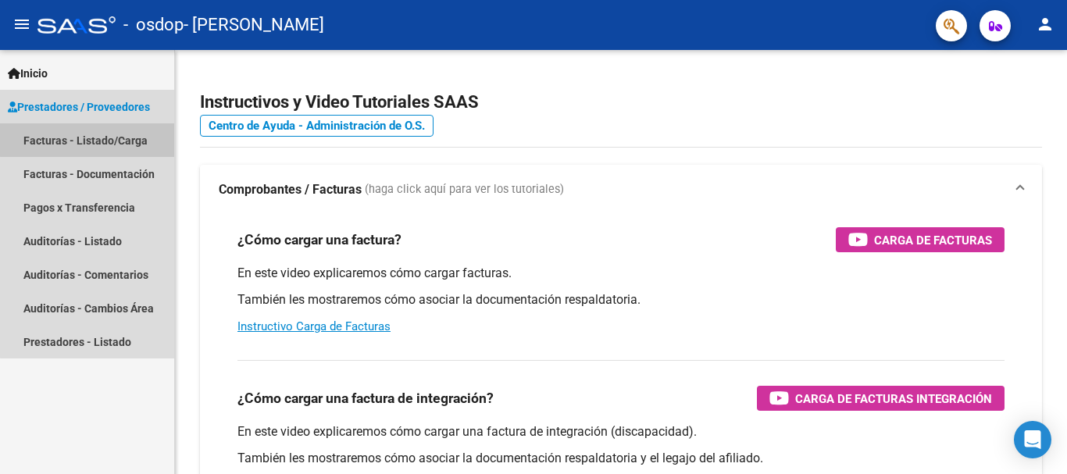
click at [90, 136] on link "Facturas - Listado/Carga" at bounding box center [87, 140] width 174 height 34
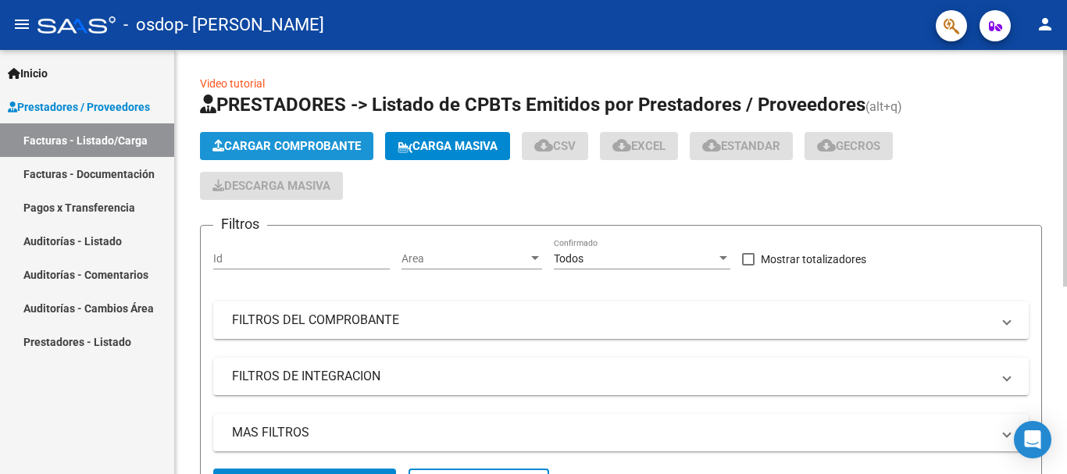
click at [245, 153] on button "Cargar Comprobante" at bounding box center [286, 146] width 173 height 28
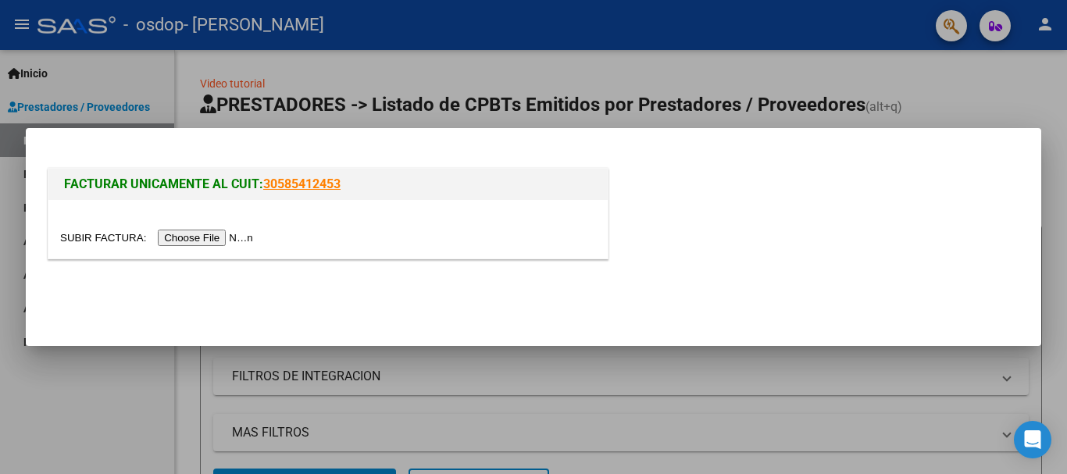
click at [215, 236] on input "file" at bounding box center [159, 238] width 198 height 16
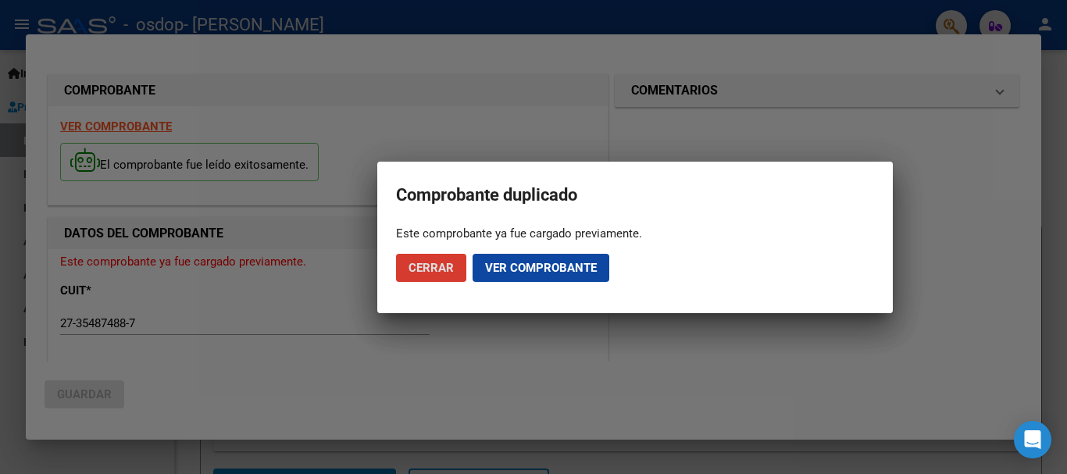
click at [522, 276] on button "Ver comprobante" at bounding box center [540, 268] width 137 height 28
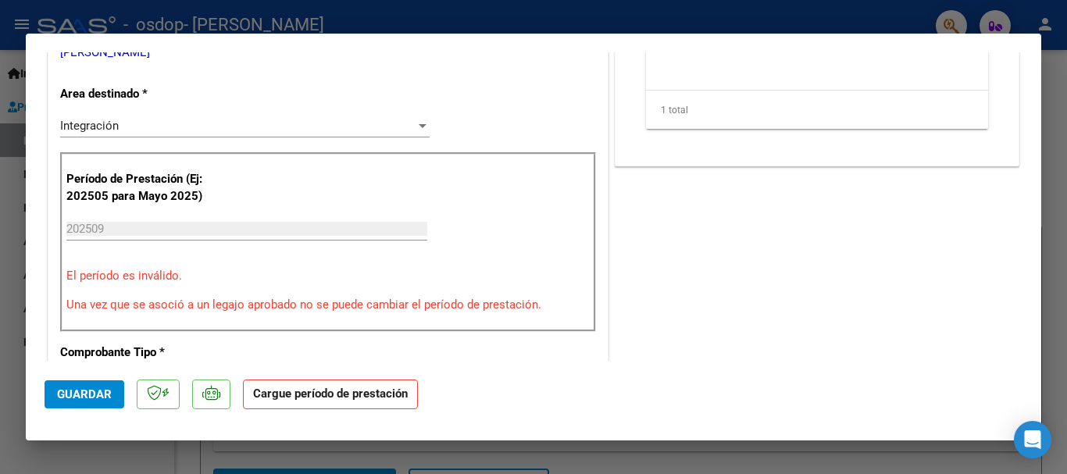
scroll to position [269, 0]
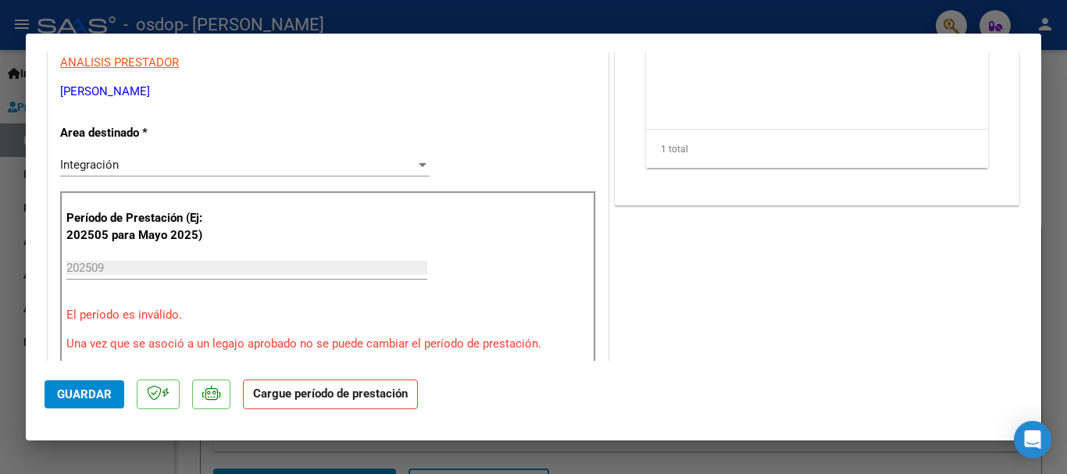
click at [1051, 80] on div at bounding box center [533, 237] width 1067 height 474
type input "$ 0,00"
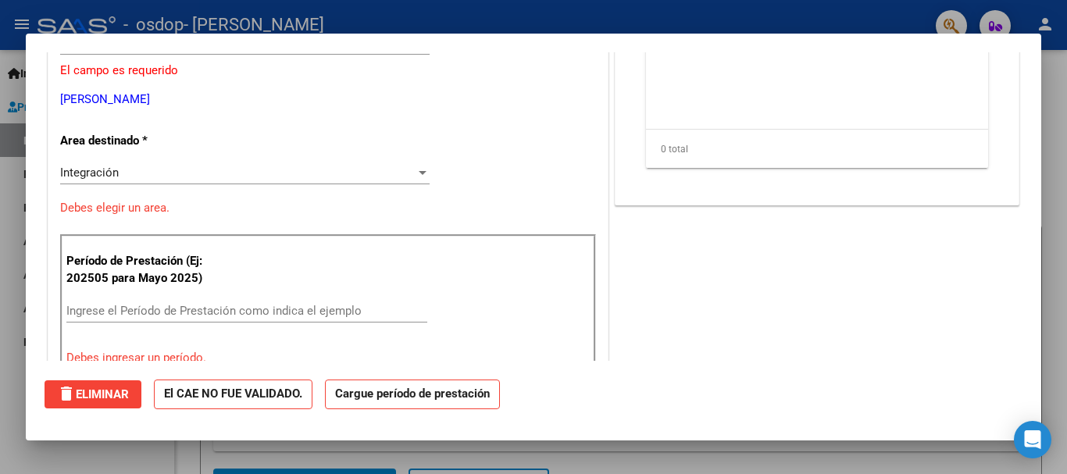
scroll to position [0, 0]
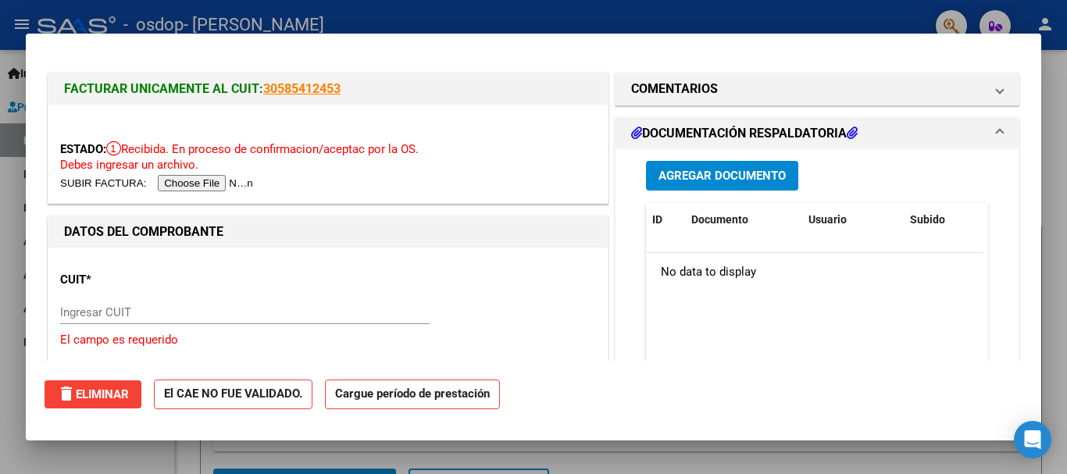
click at [1051, 80] on div at bounding box center [533, 237] width 1067 height 474
